Goal: Transaction & Acquisition: Purchase product/service

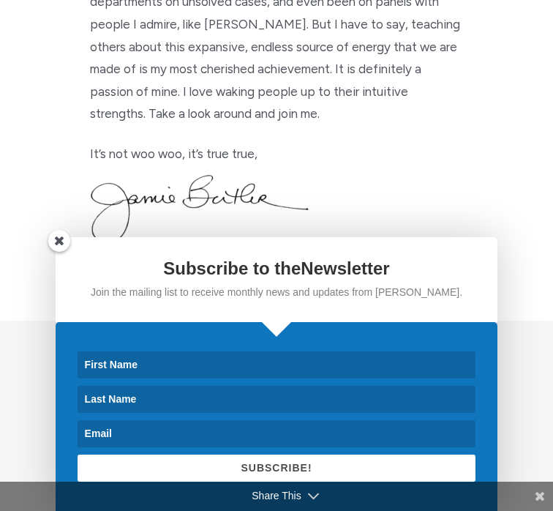
scroll to position [1023, 0]
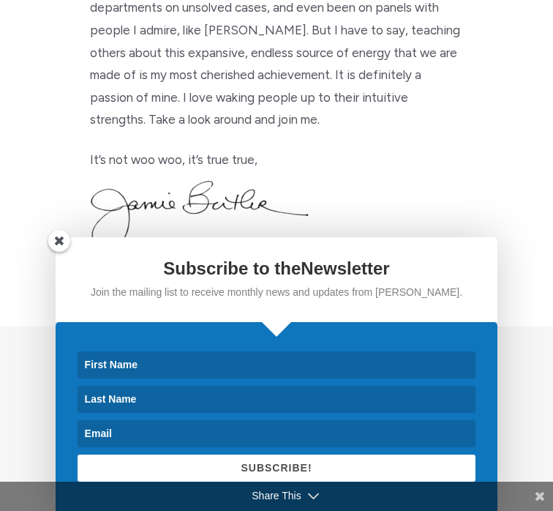
scroll to position [1020, 0]
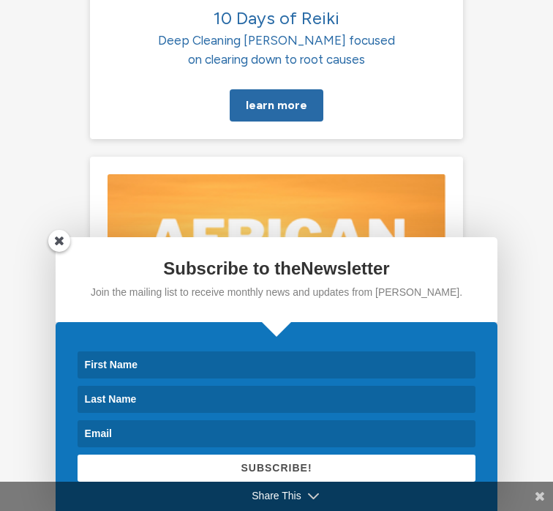
scroll to position [0, 2212]
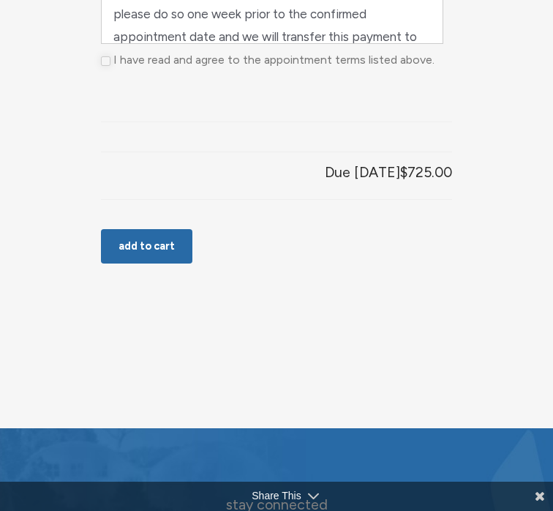
scroll to position [311, 0]
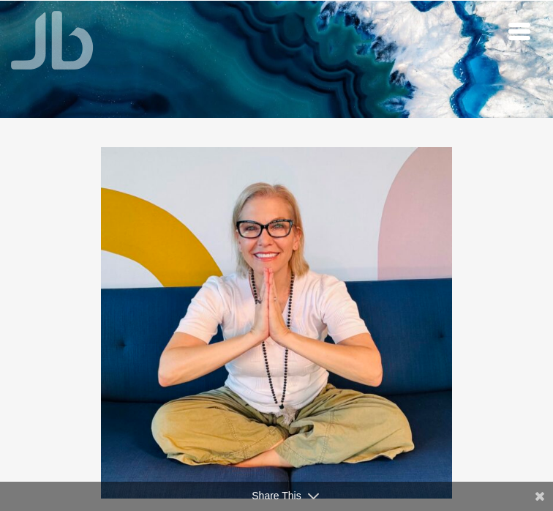
scroll to position [412, 0]
